Goal: Information Seeking & Learning: Find specific fact

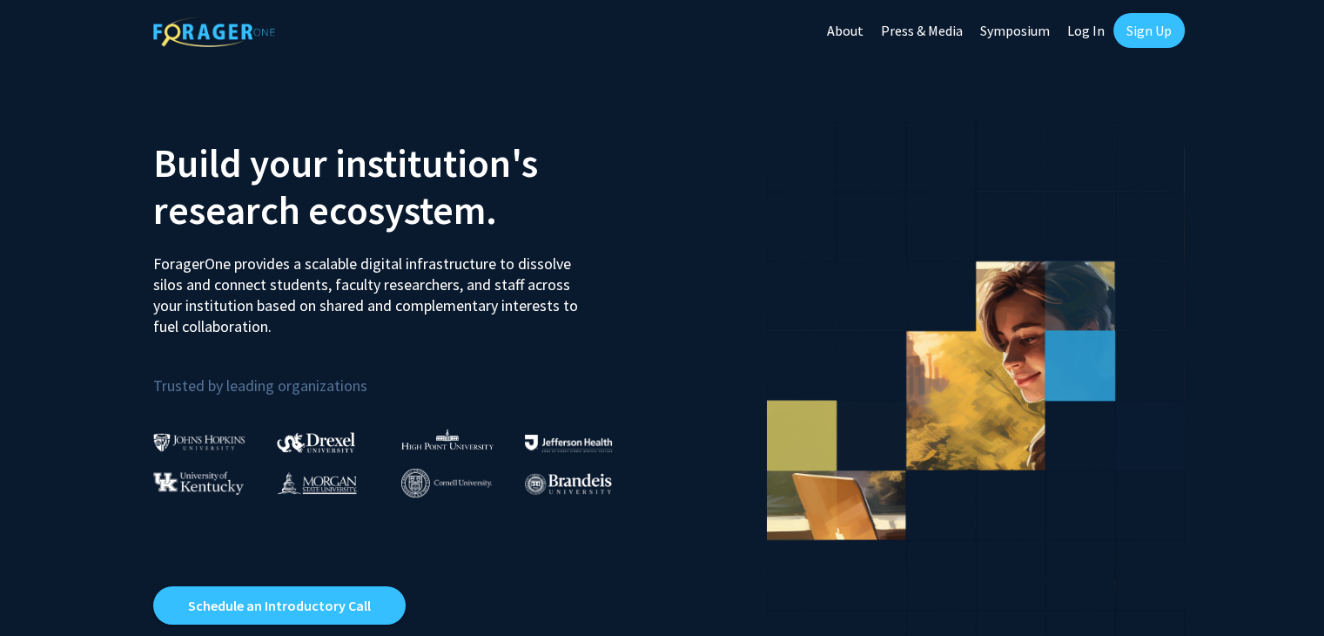
click at [1087, 29] on link "Log In" at bounding box center [1086, 30] width 55 height 61
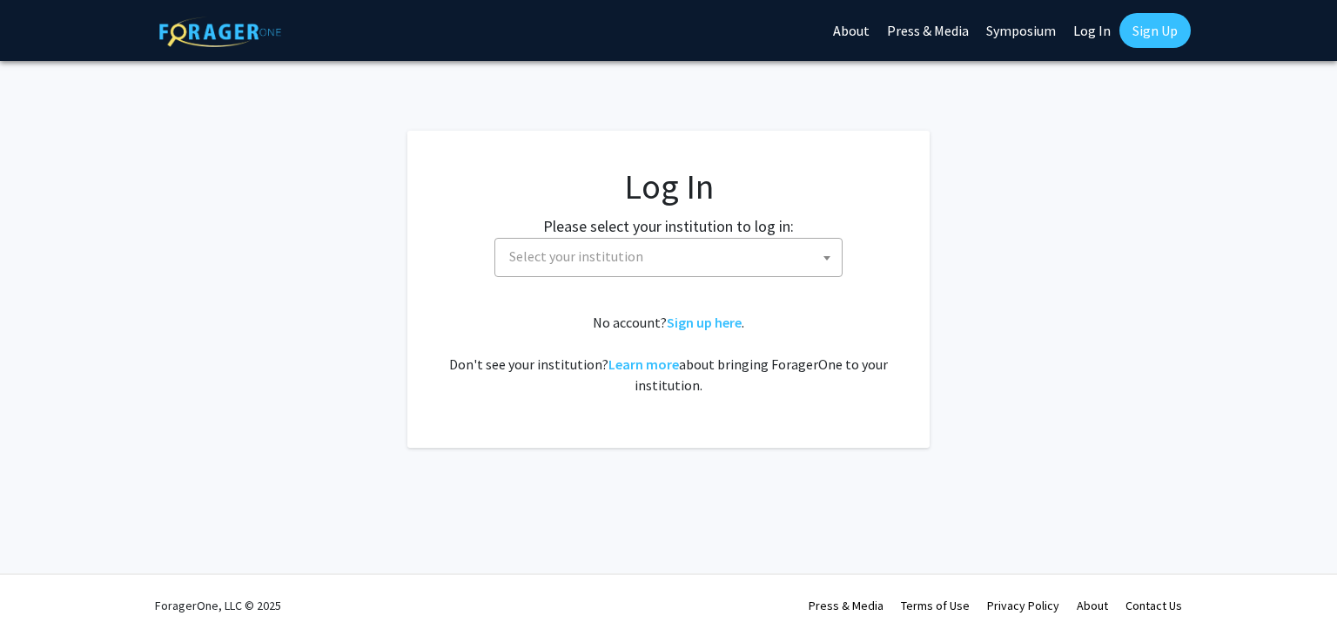
click at [649, 250] on span "Select your institution" at bounding box center [672, 257] width 340 height 36
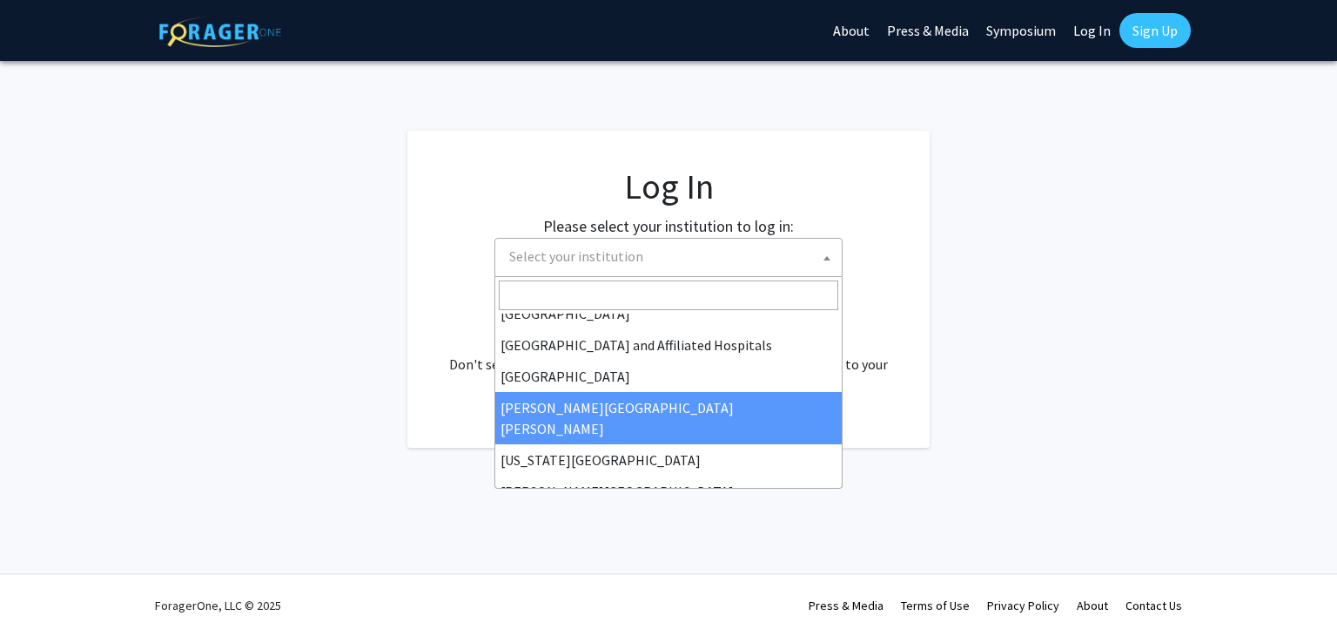
scroll to position [610, 0]
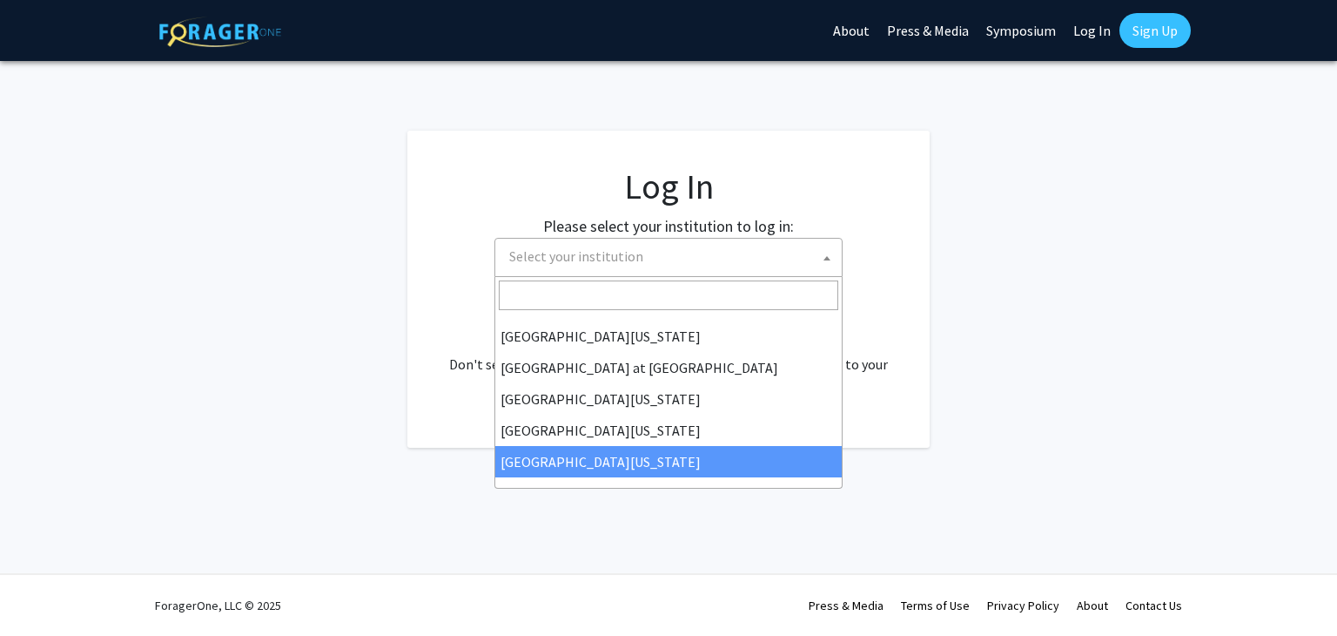
select select "33"
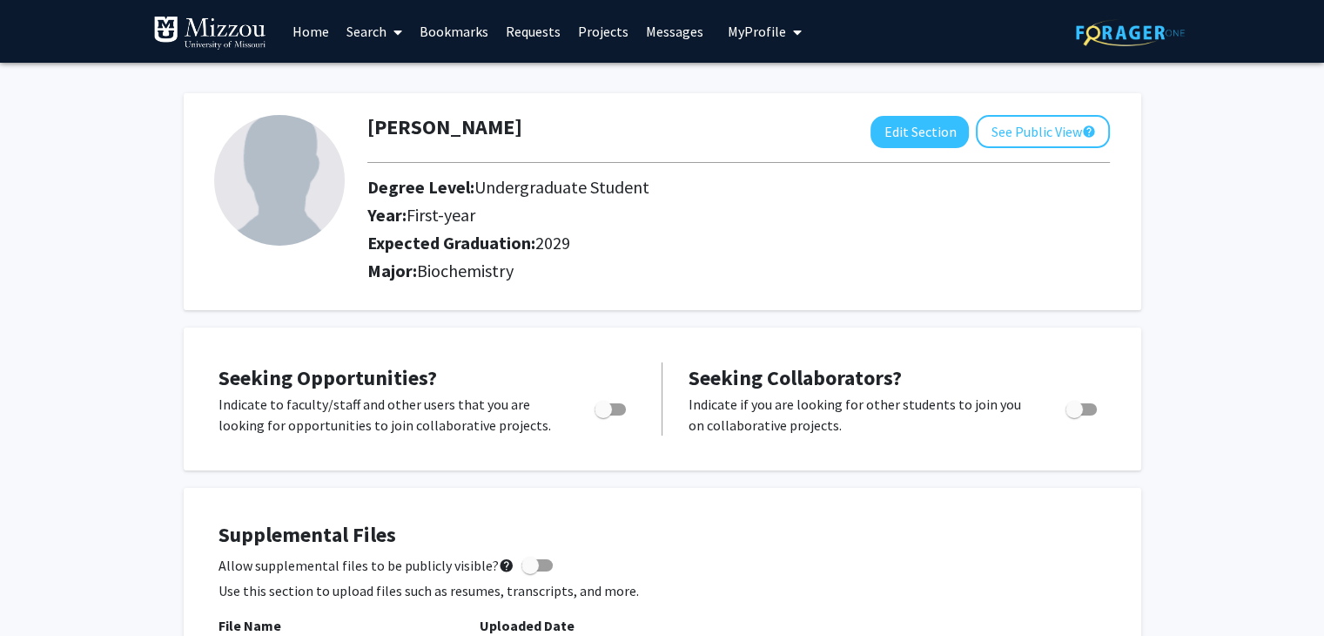
click at [359, 29] on link "Search" at bounding box center [374, 31] width 73 height 61
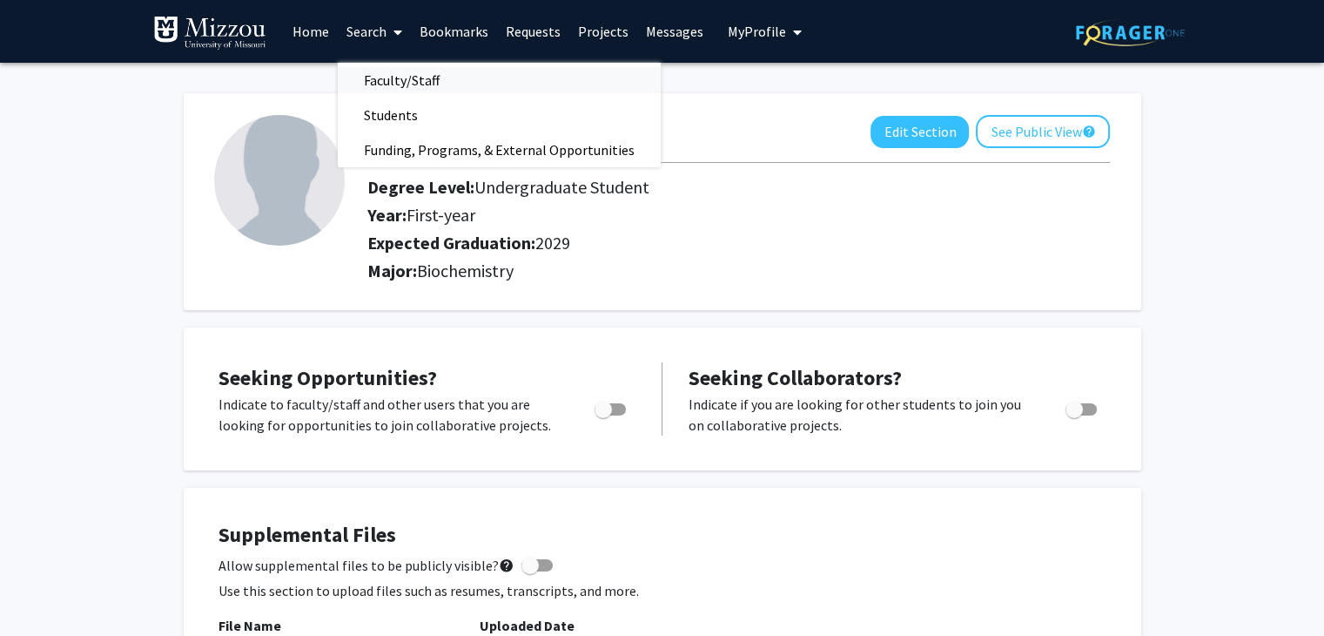
click at [376, 81] on span "Faculty/Staff" at bounding box center [402, 80] width 128 height 35
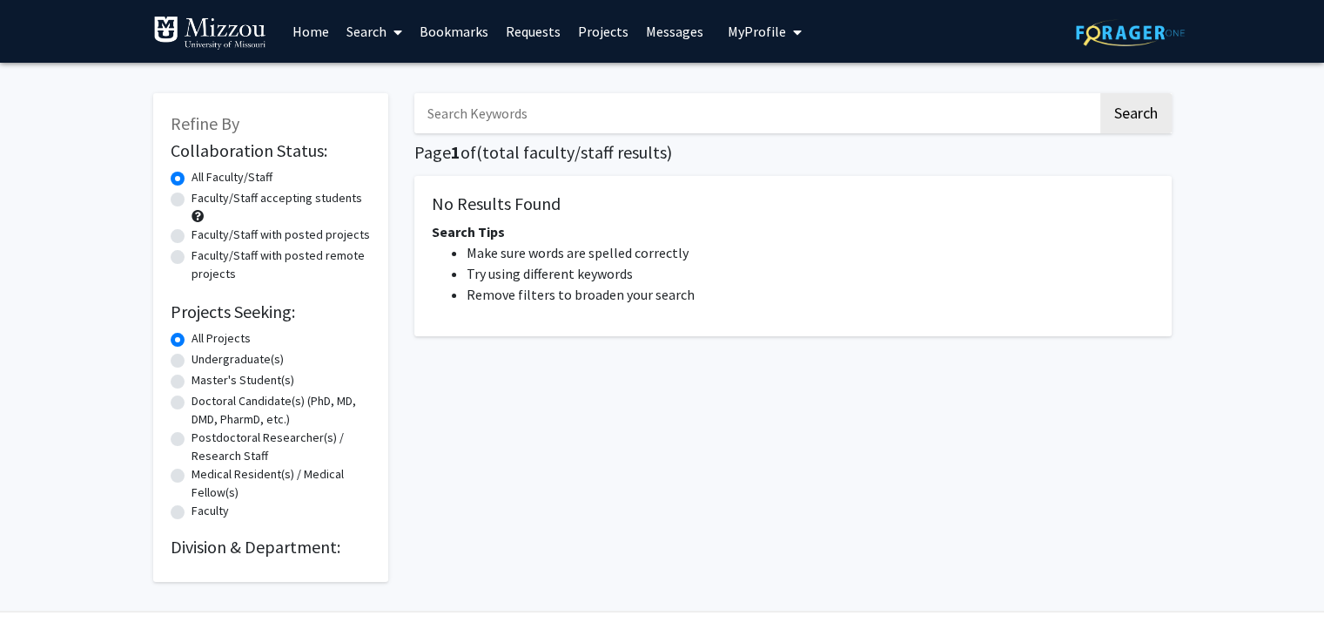
click at [450, 111] on input "Search Keywords" at bounding box center [756, 113] width 684 height 40
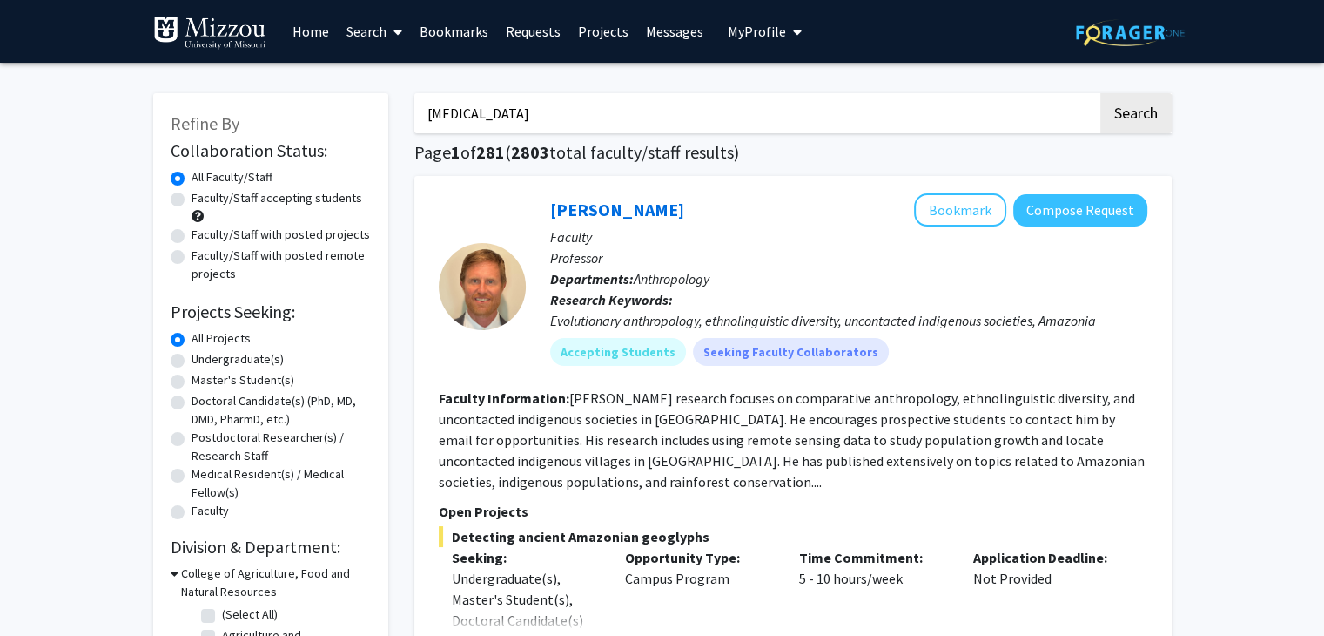
type input "dementia"
click at [1101, 93] on button "Search" at bounding box center [1136, 113] width 71 height 40
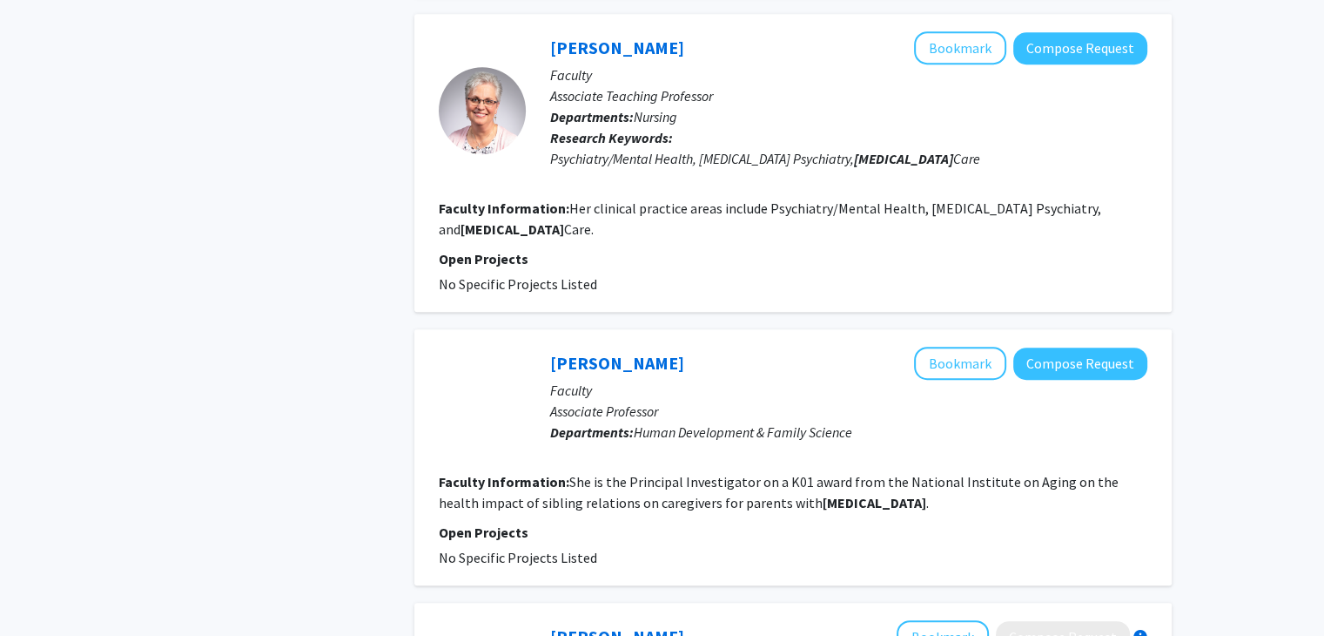
scroll to position [880, 0]
